Goal: Entertainment & Leisure: Consume media (video, audio)

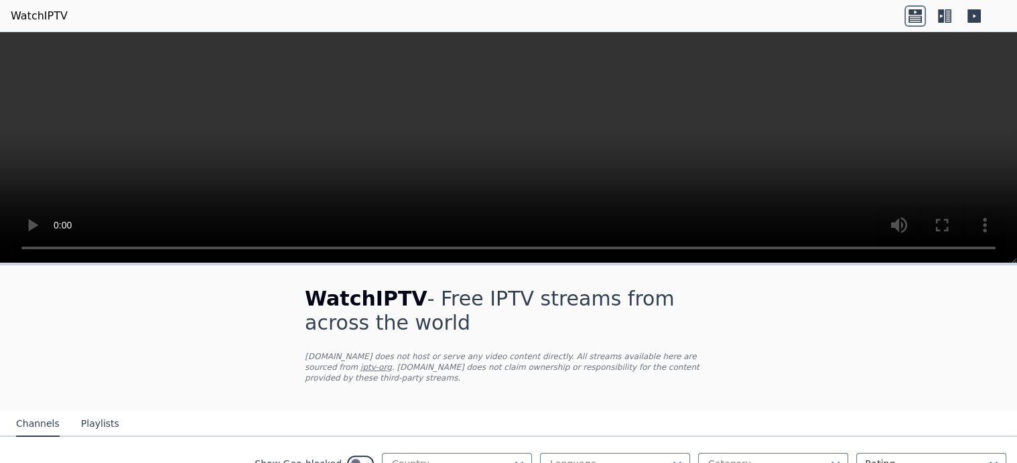
scroll to position [357, 0]
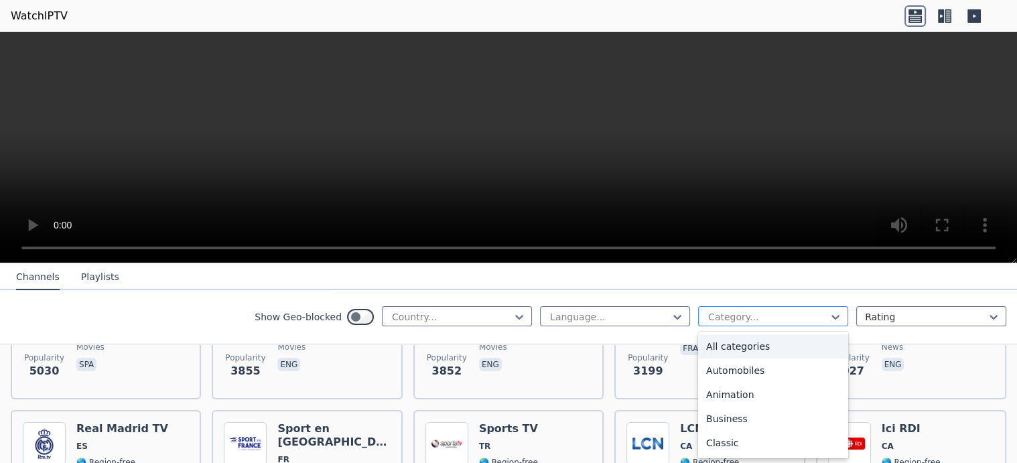
click at [797, 314] on div at bounding box center [768, 316] width 122 height 13
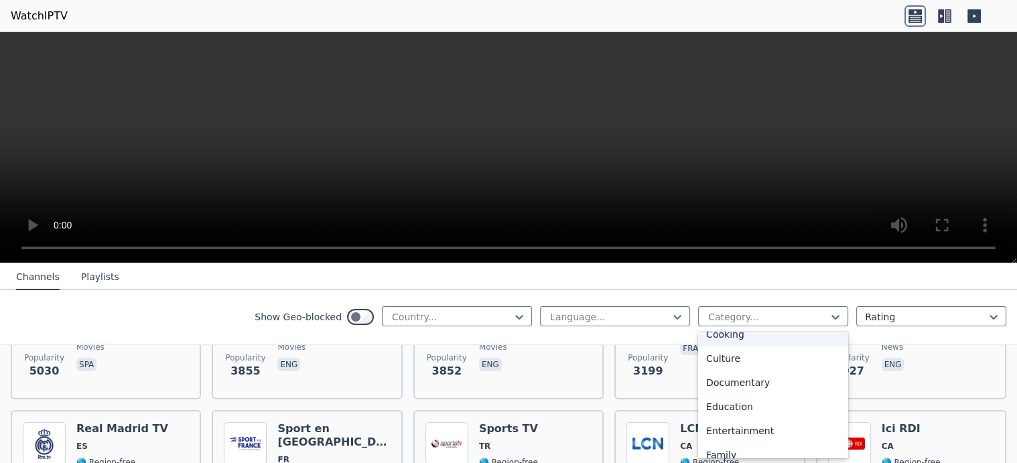
scroll to position [179, 0]
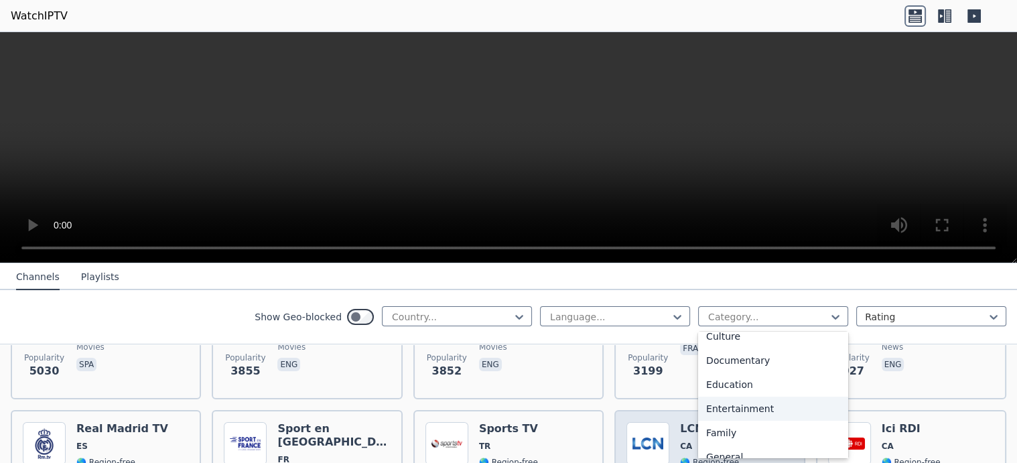
click at [742, 407] on div "Entertainment" at bounding box center [773, 409] width 150 height 24
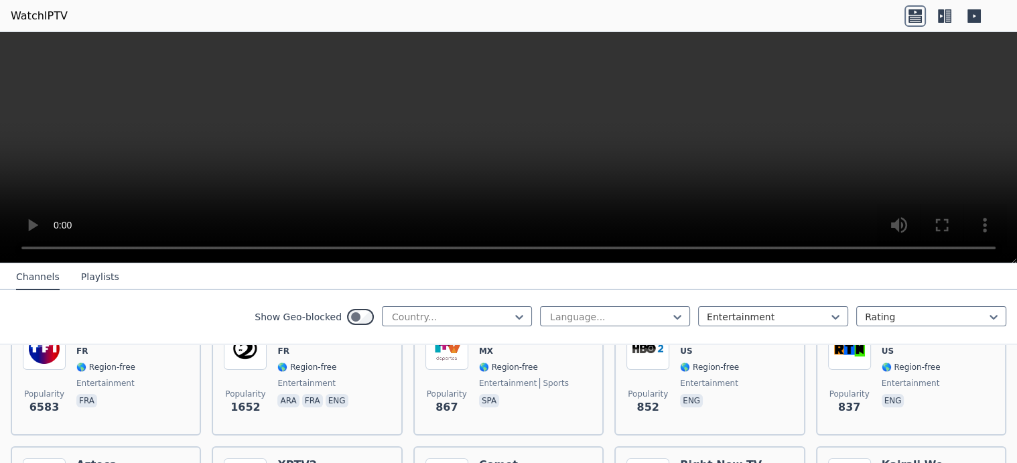
scroll to position [267, 0]
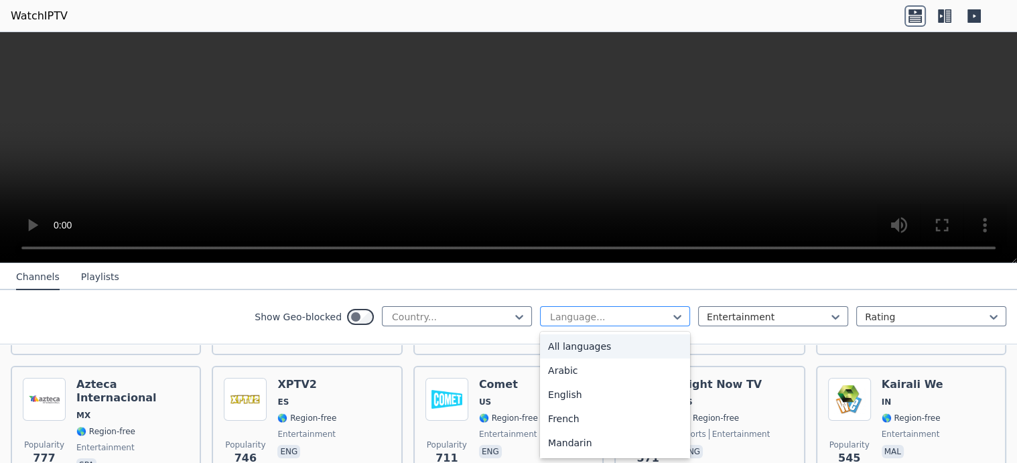
click at [643, 318] on div at bounding box center [610, 316] width 122 height 13
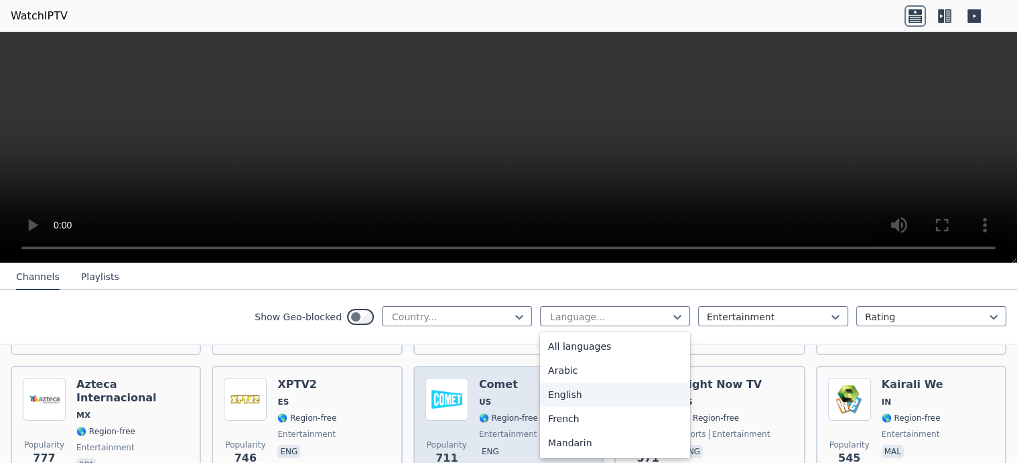
click at [558, 391] on div "English" at bounding box center [615, 395] width 150 height 24
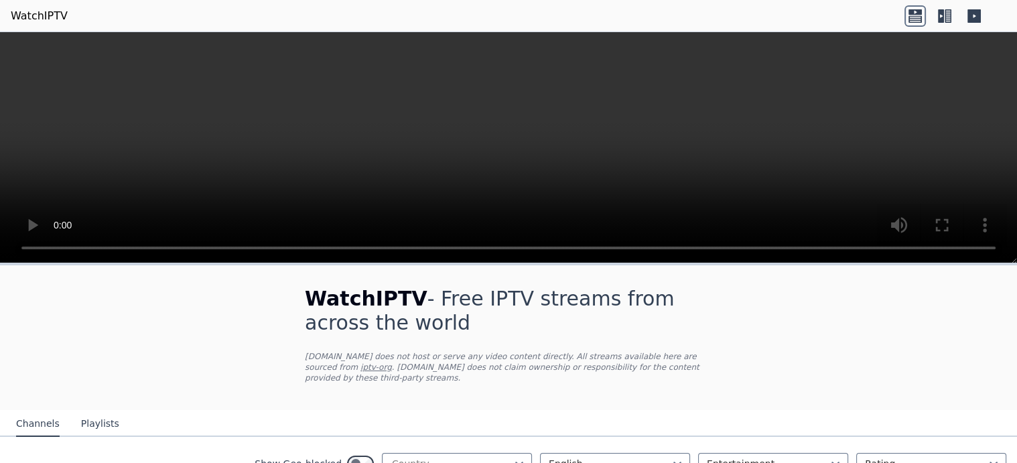
click at [946, 11] on icon at bounding box center [948, 15] width 7 height 13
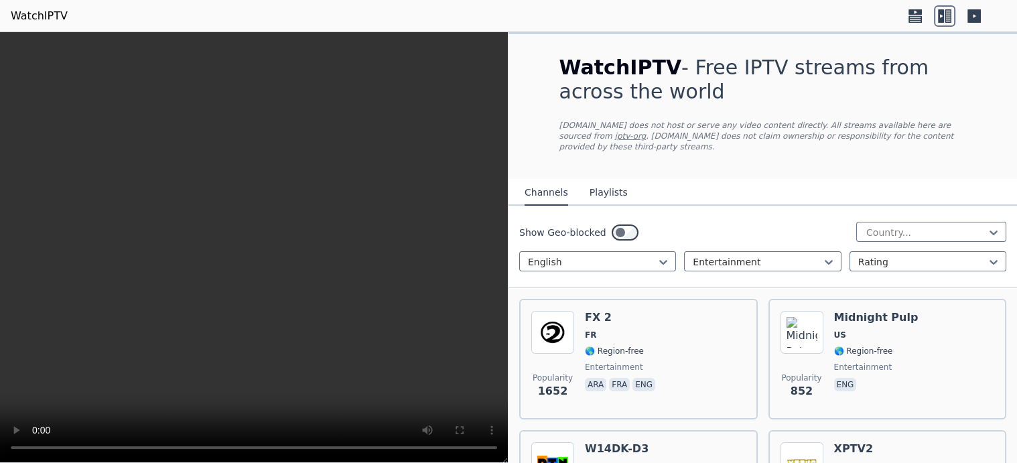
click at [917, 15] on icon at bounding box center [915, 15] width 21 height 21
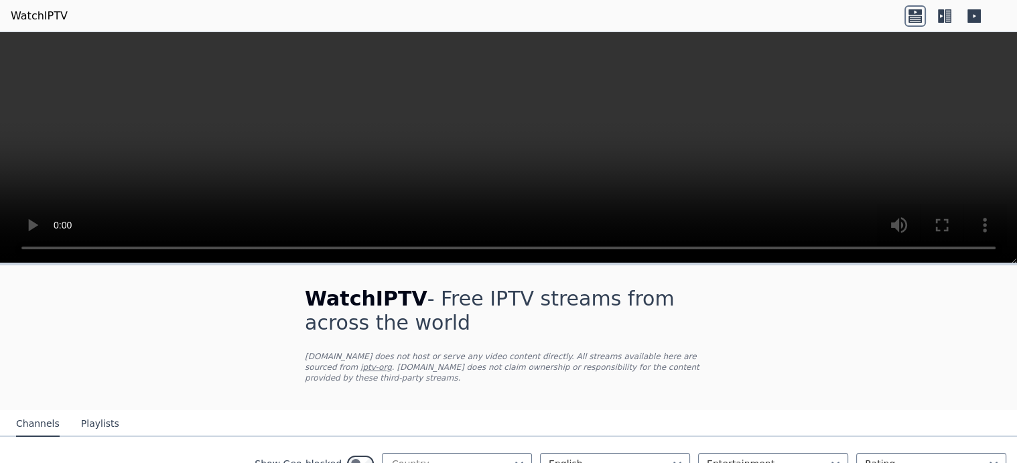
click at [953, 19] on icon at bounding box center [944, 15] width 21 height 21
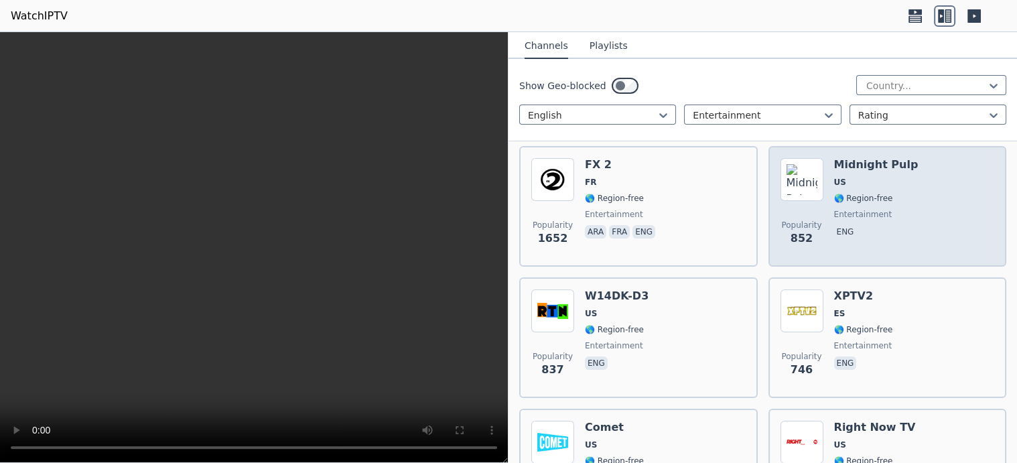
scroll to position [179, 0]
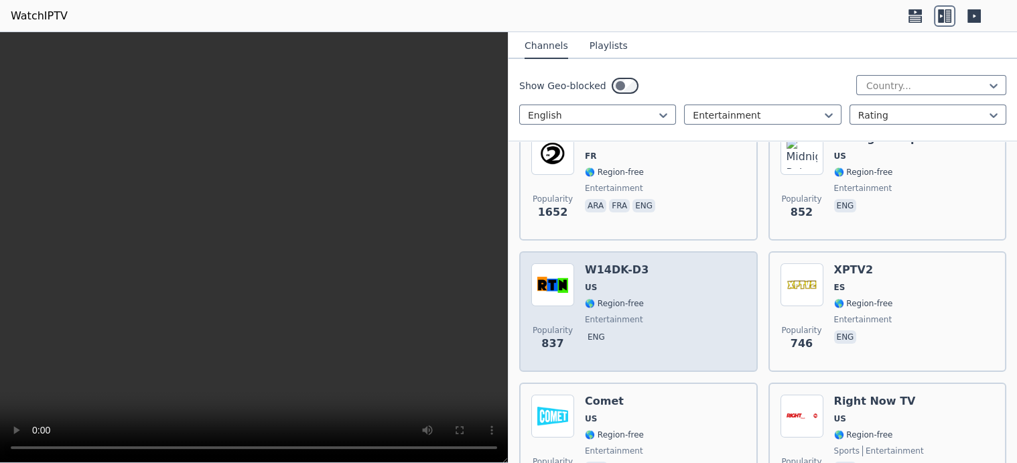
click at [557, 275] on img at bounding box center [552, 284] width 43 height 43
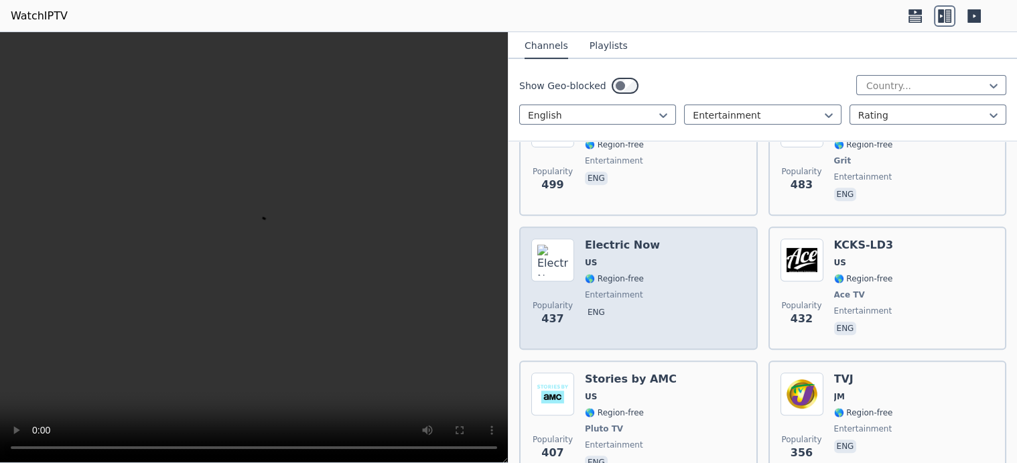
scroll to position [625, 0]
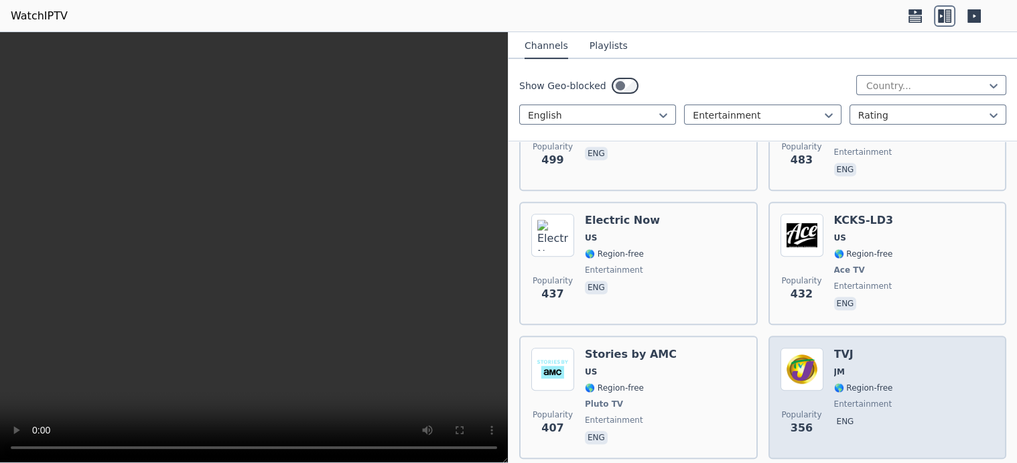
click at [782, 351] on img at bounding box center [802, 369] width 43 height 43
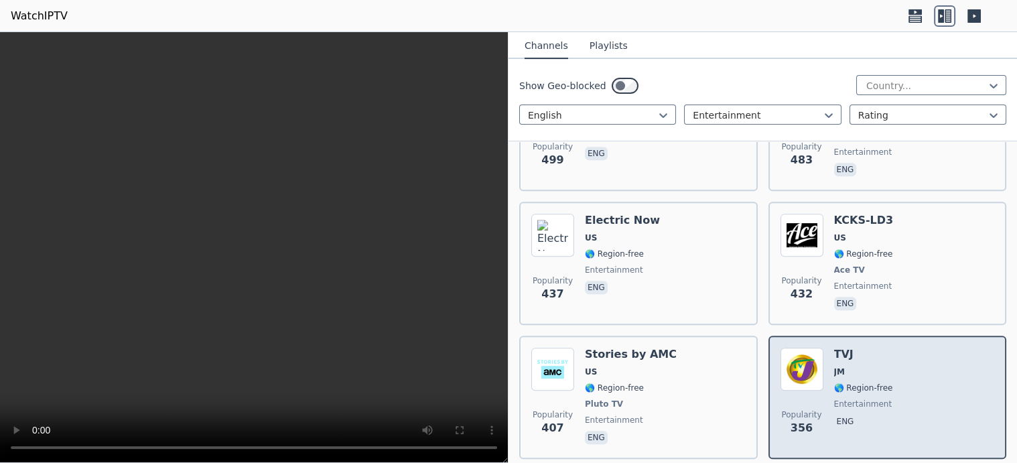
click at [806, 352] on img at bounding box center [802, 369] width 43 height 43
click at [871, 367] on span "JM" at bounding box center [863, 372] width 59 height 11
click at [870, 367] on span "JM" at bounding box center [863, 372] width 59 height 11
